Goal: Check status: Check status

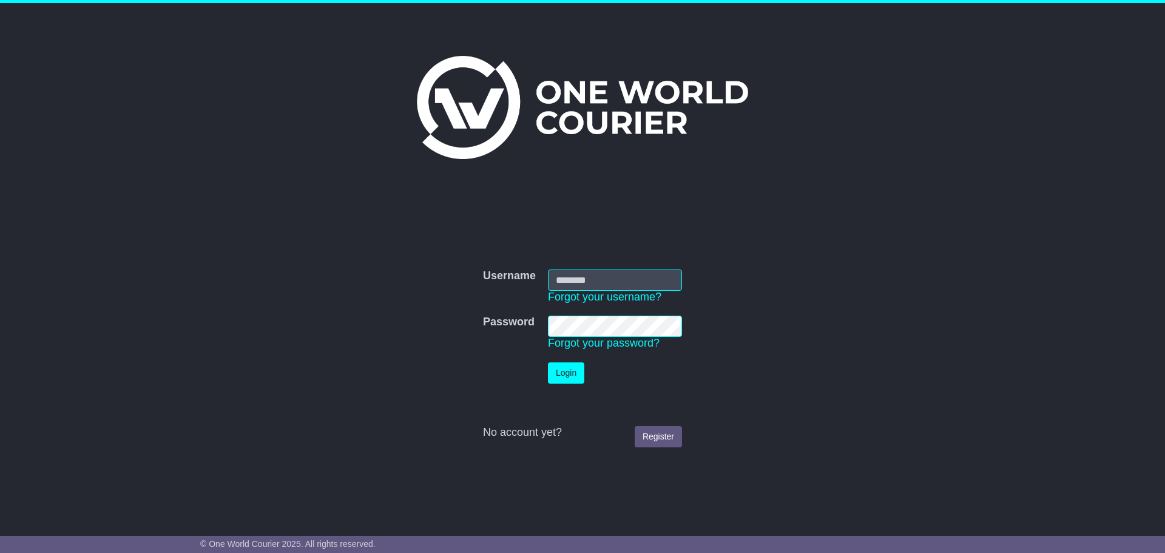
type input "**********"
click at [560, 367] on button "Login" at bounding box center [566, 372] width 36 height 21
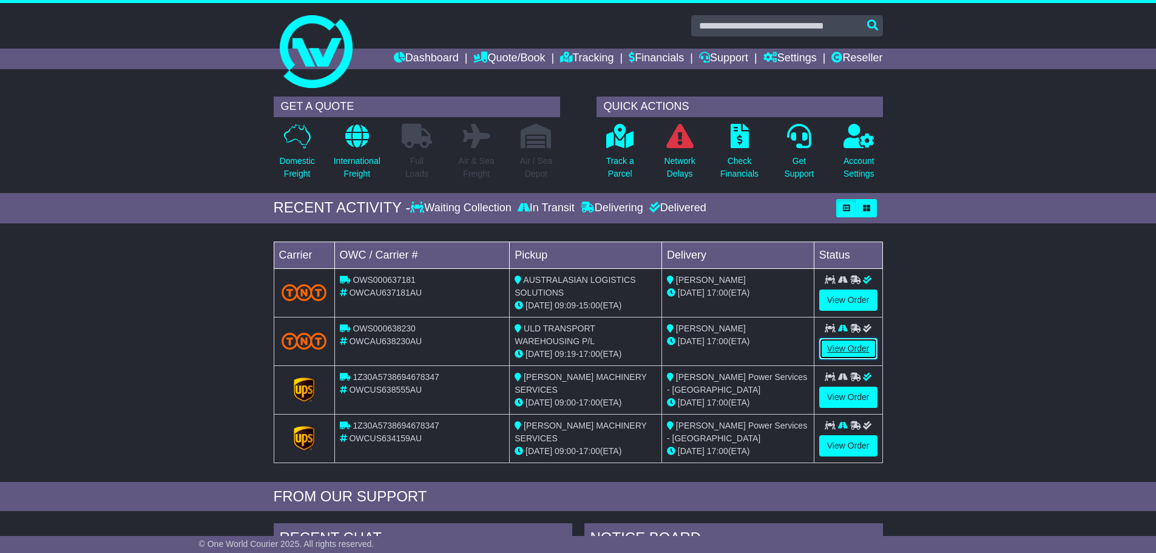
click at [837, 348] on link "View Order" at bounding box center [848, 348] width 58 height 21
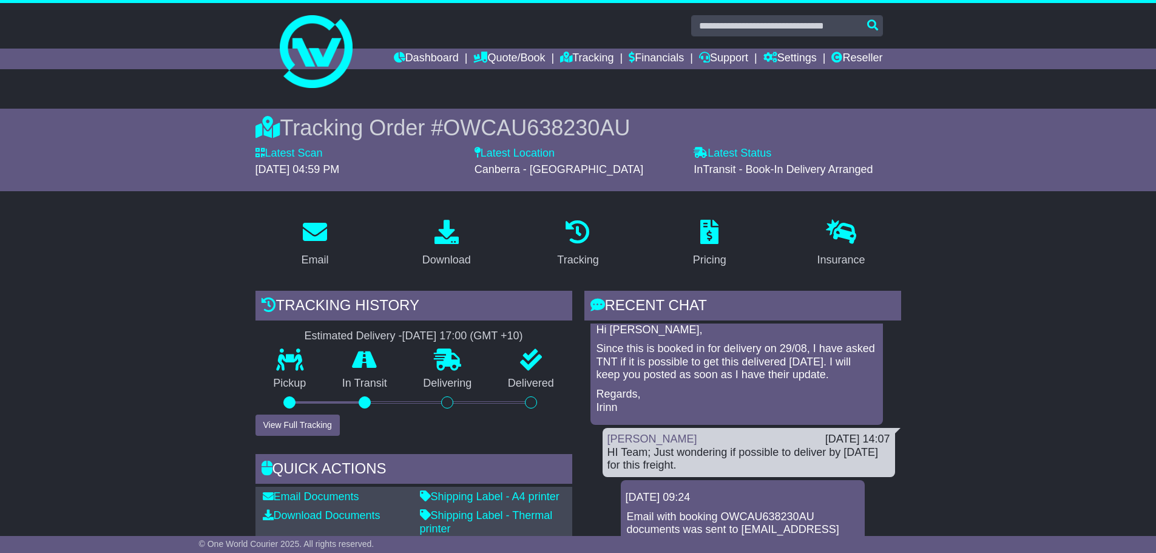
scroll to position [364, 0]
